Goal: Task Accomplishment & Management: Use online tool/utility

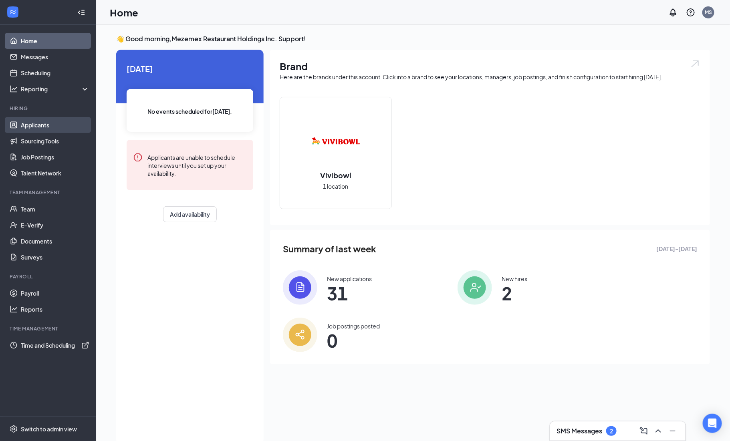
click at [40, 125] on link "Applicants" at bounding box center [55, 125] width 69 height 16
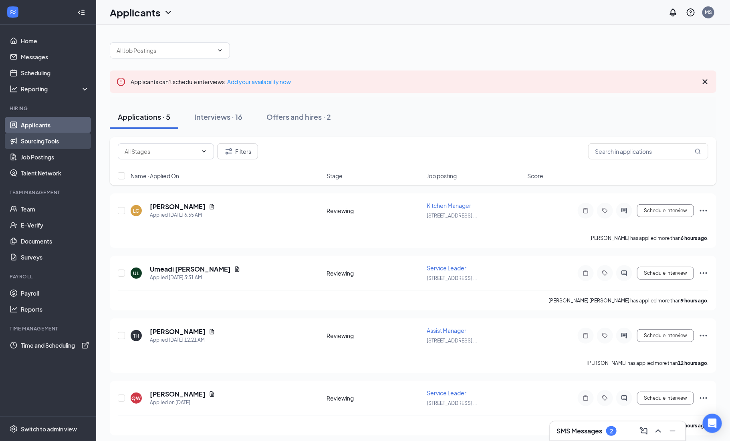
click at [51, 140] on link "Sourcing Tools" at bounding box center [55, 141] width 69 height 16
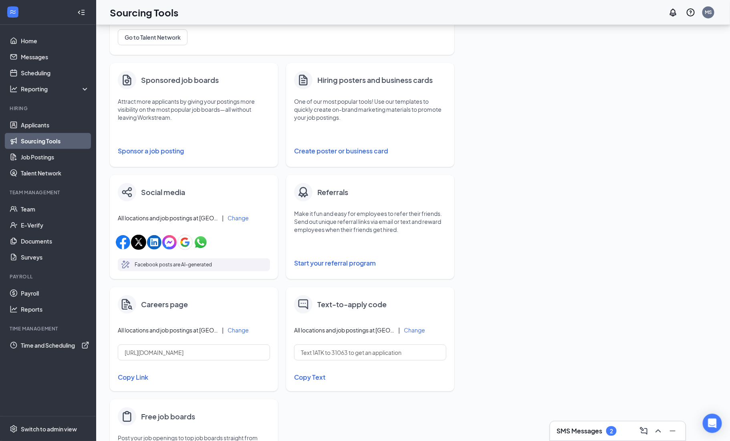
scroll to position [185, 0]
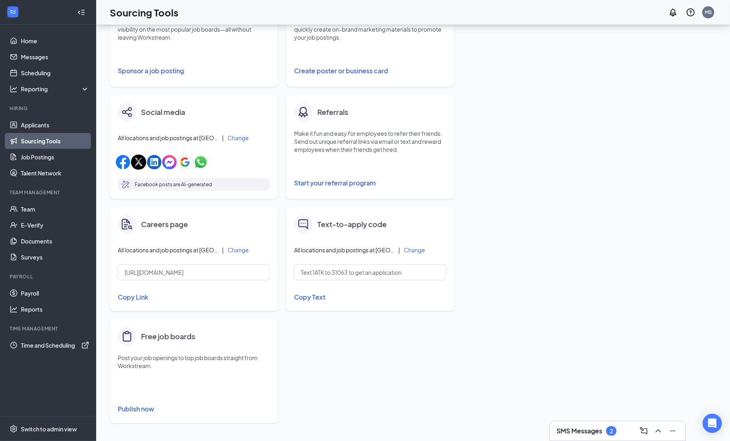
click at [137, 301] on button "Copy Link" at bounding box center [194, 298] width 152 height 14
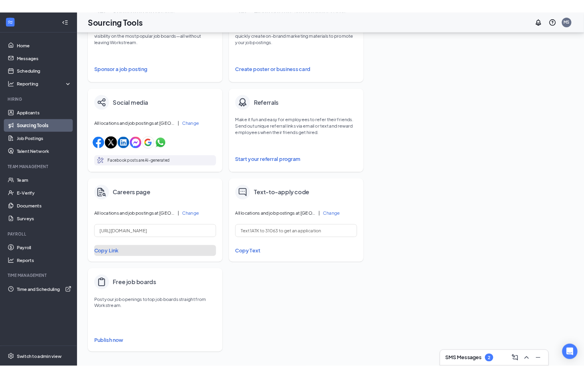
scroll to position [184, 0]
